Goal: Information Seeking & Learning: Find specific fact

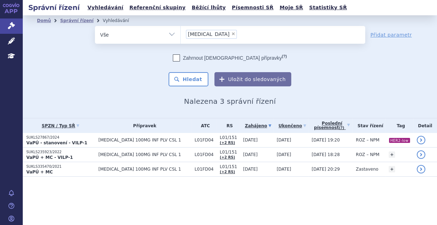
click at [231, 34] on span "×" at bounding box center [233, 34] width 4 height 4
click at [181, 34] on select "enhertu" at bounding box center [180, 35] width 0 height 18
select select
click at [208, 34] on ul at bounding box center [273, 33] width 185 height 15
click at [181, 34] on select "enhertu" at bounding box center [180, 35] width 0 height 18
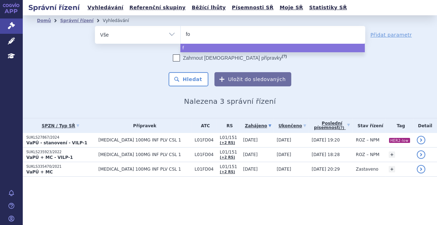
type input "for"
type input "forxi"
type input "forxiga"
select select "forxiga"
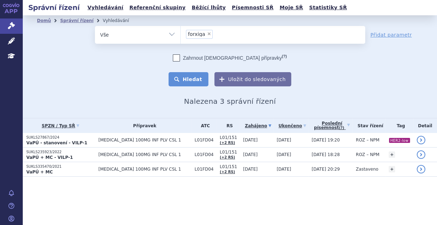
click at [202, 86] on button "Hledat" at bounding box center [189, 79] width 40 height 14
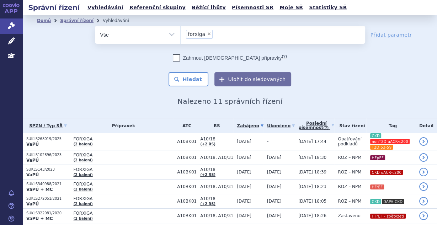
click at [207, 34] on span "×" at bounding box center [209, 34] width 4 height 4
click at [181, 34] on select "forxiga" at bounding box center [180, 35] width 0 height 18
select select
click at [204, 34] on ul at bounding box center [273, 33] width 185 height 15
click at [181, 34] on select "forxiga" at bounding box center [180, 35] width 0 height 18
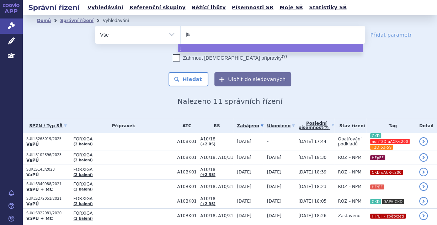
type input "jar"
type input "jardia"
type input "jardianc"
type input "[MEDICAL_DATA]"
select select "[MEDICAL_DATA]"
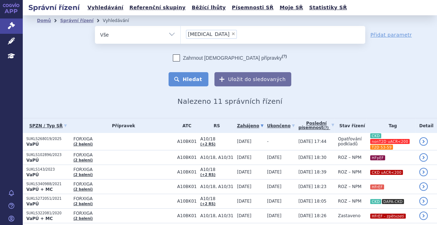
click at [180, 81] on button "Hledat" at bounding box center [189, 79] width 40 height 14
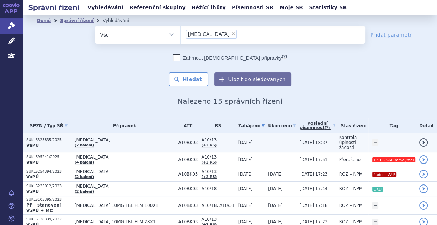
click at [238, 140] on span "14.08.2025" at bounding box center [245, 142] width 15 height 5
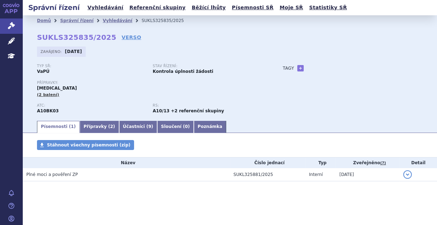
drag, startPoint x: 36, startPoint y: 38, endPoint x: 103, endPoint y: 40, distance: 67.9
click at [103, 40] on div "Domů Správní řízení Vyhledávání SUKLS325835/2025 SUKLS325835/2025 VERSO Zahájen…" at bounding box center [230, 73] width 414 height 94
click at [66, 29] on div "Domů Správní řízení Vyhledávání SUKLS325835/2025 SUKLS325835/2025 VERSO Zahájen…" at bounding box center [230, 73] width 414 height 94
drag, startPoint x: 35, startPoint y: 35, endPoint x: 102, endPoint y: 38, distance: 67.3
click at [102, 38] on div "Domů Správní řízení Vyhledávání SUKLS325835/2025 SUKLS325835/2025 VERSO Zahájen…" at bounding box center [230, 73] width 414 height 94
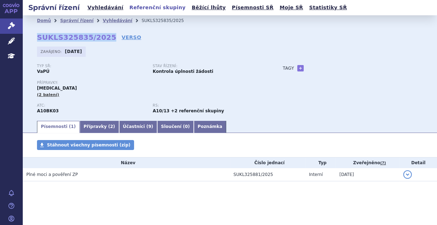
copy strong "SUKLS325835/2025"
